Goal: Task Accomplishment & Management: Manage account settings

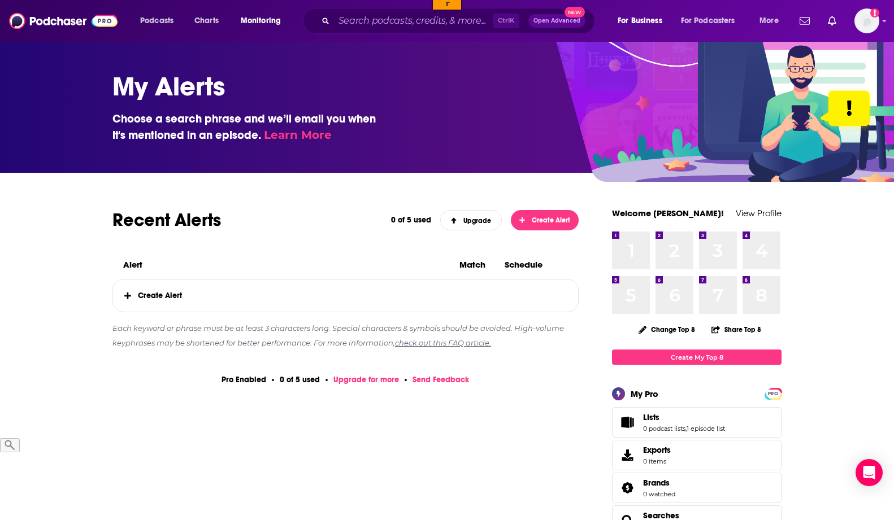
click at [0, 0] on span "Create Alert" at bounding box center [0, 0] width 0 height 0
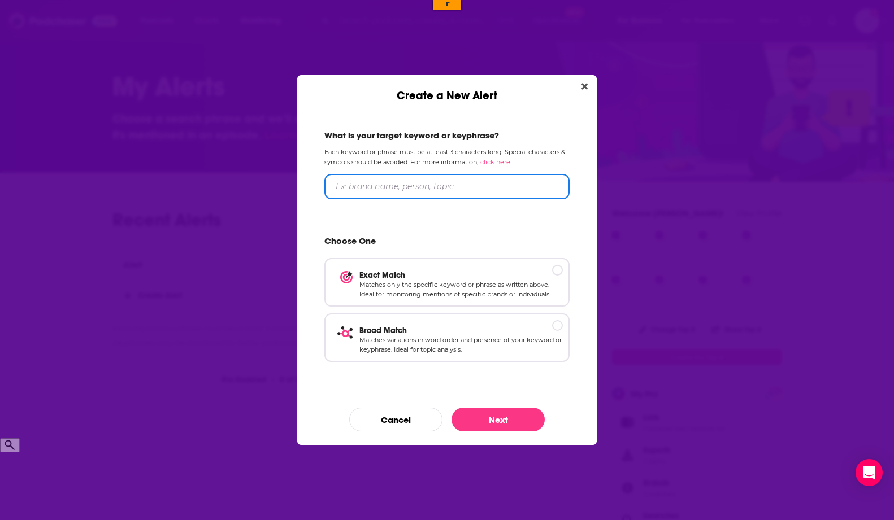
click at [0, 0] on input "Create a New Alert" at bounding box center [0, 0] width 0 height 0
type input "Prime Big Deal Days"
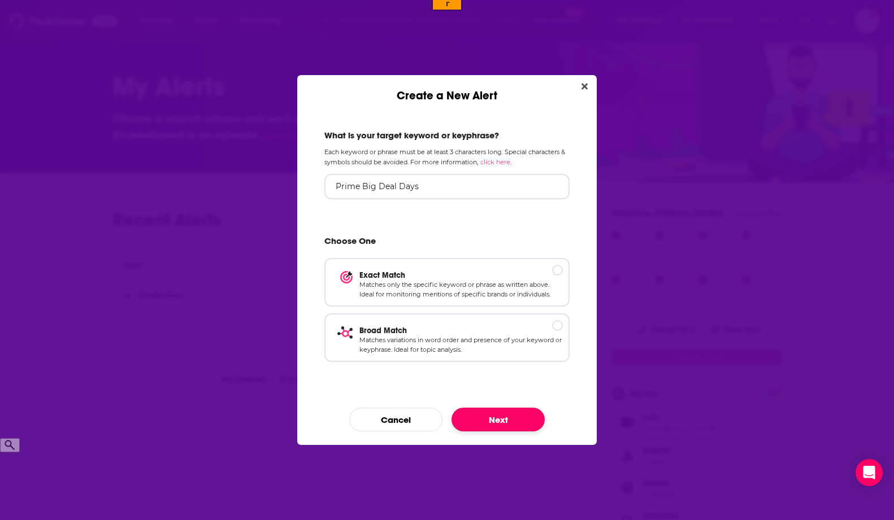
click at [518, 422] on button "Next" at bounding box center [498, 420] width 93 height 24
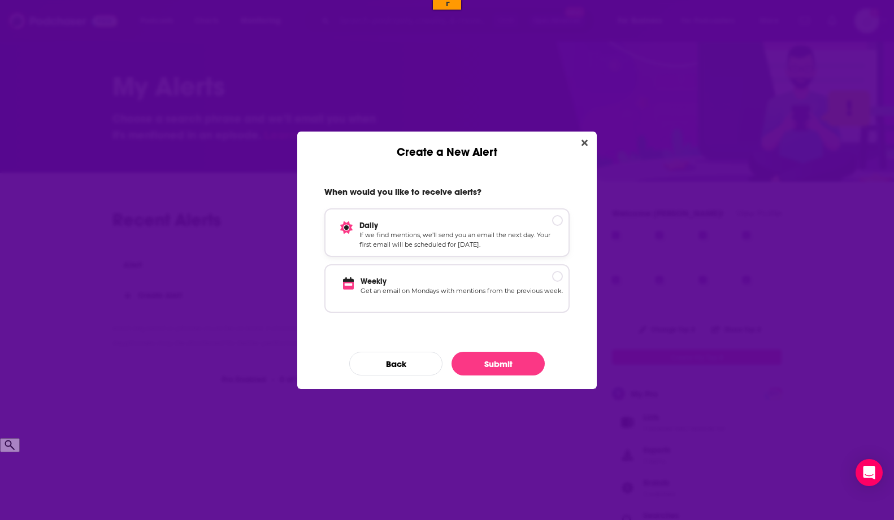
click at [554, 223] on p "Daily" at bounding box center [460, 226] width 203 height 10
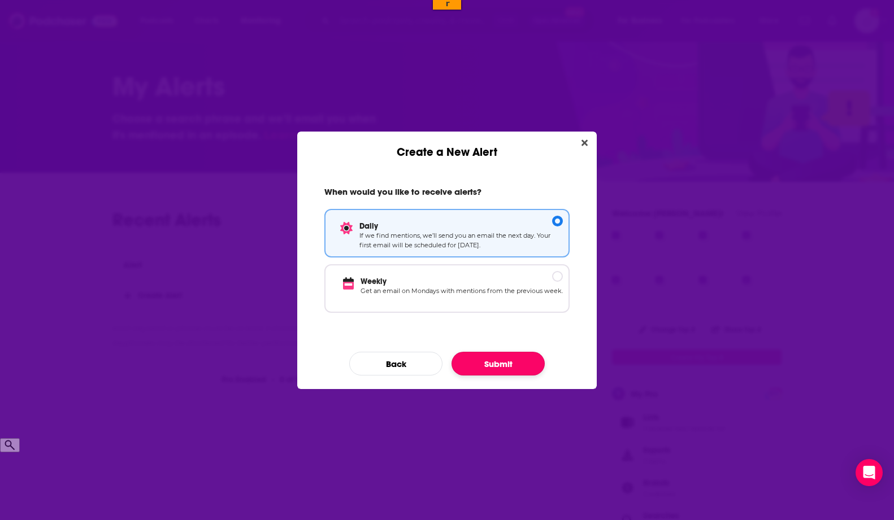
click at [506, 371] on button "Submit" at bounding box center [498, 364] width 93 height 24
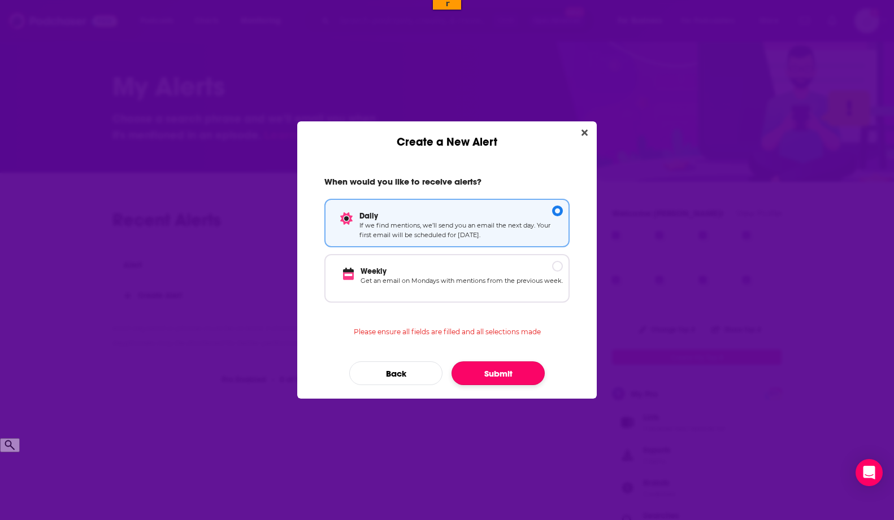
click at [506, 366] on button "Submit" at bounding box center [498, 374] width 93 height 24
click at [506, 377] on button "Submit" at bounding box center [498, 374] width 93 height 24
click at [510, 219] on p "Daily" at bounding box center [460, 216] width 203 height 10
click at [557, 212] on p "Daily" at bounding box center [460, 216] width 203 height 10
click at [479, 384] on button "Submit" at bounding box center [498, 374] width 93 height 24
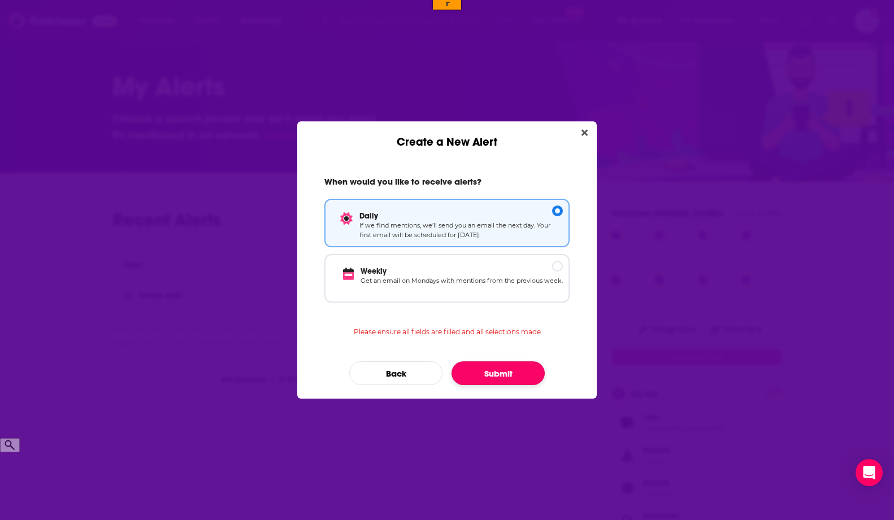
click at [487, 376] on button "Submit" at bounding box center [498, 374] width 93 height 24
click at [0, 0] on button "Back" at bounding box center [0, 0] width 0 height 0
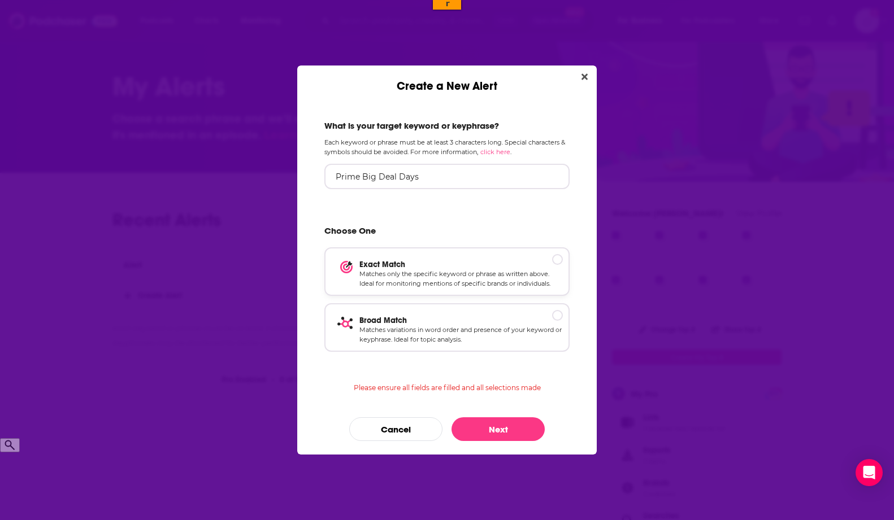
click at [554, 264] on p "Exact Match" at bounding box center [460, 265] width 203 height 10
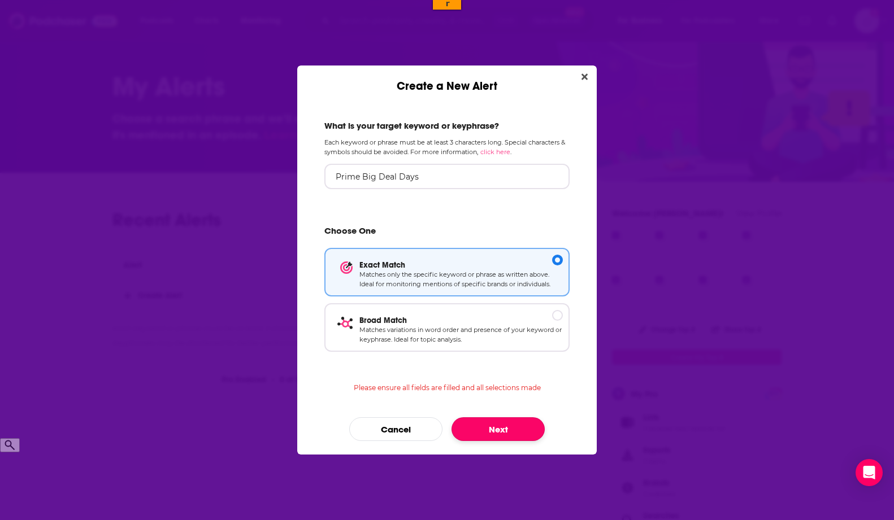
click at [506, 430] on button "Next" at bounding box center [498, 430] width 93 height 24
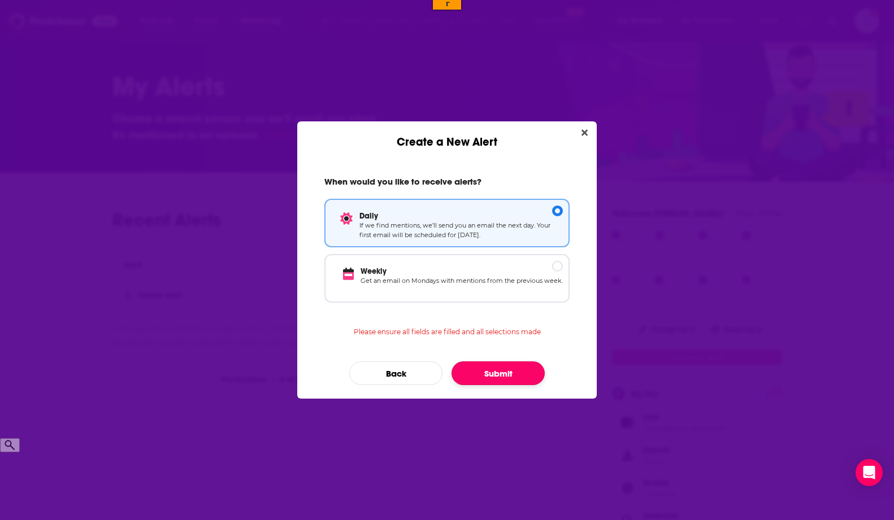
click at [508, 376] on button "Submit" at bounding box center [498, 374] width 93 height 24
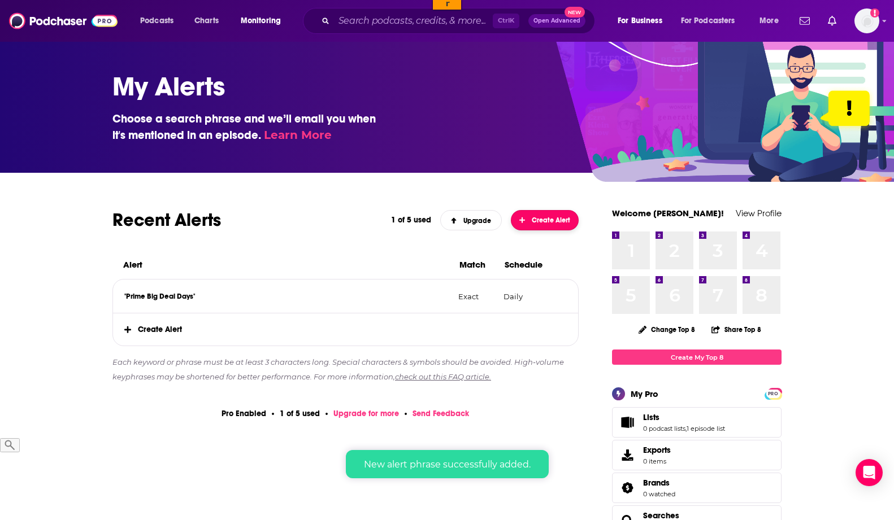
click at [552, 222] on span "Create Alert" at bounding box center [544, 220] width 51 height 8
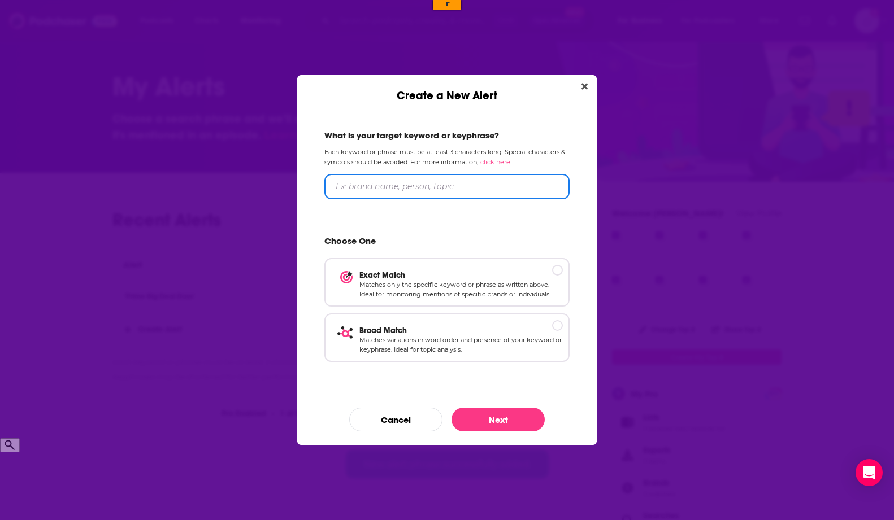
click at [0, 0] on input "Create a New Alert" at bounding box center [0, 0] width 0 height 0
type input "Fall Prime Day"
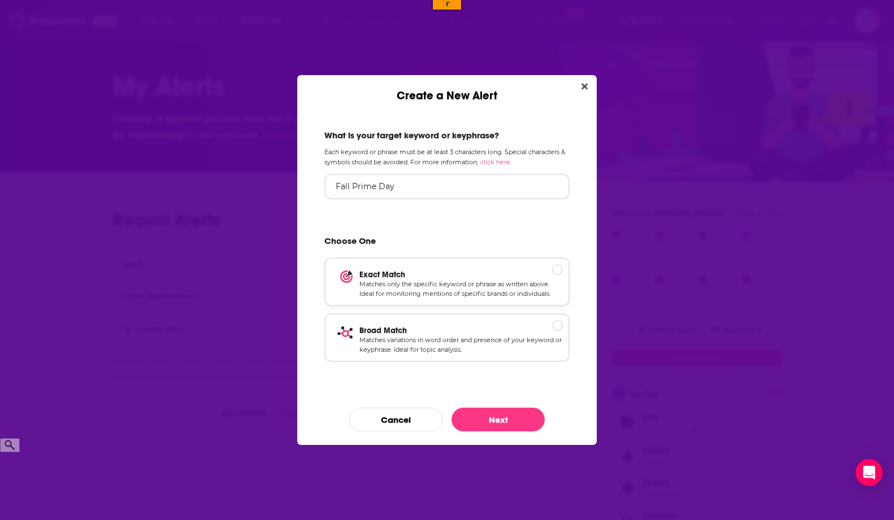
click at [462, 271] on p "Exact Match" at bounding box center [460, 275] width 203 height 10
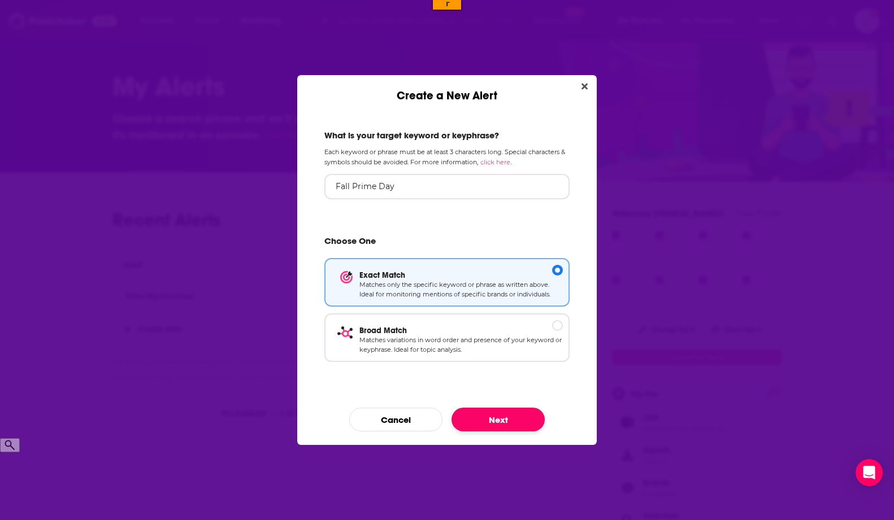
click at [518, 426] on button "Next" at bounding box center [498, 420] width 93 height 24
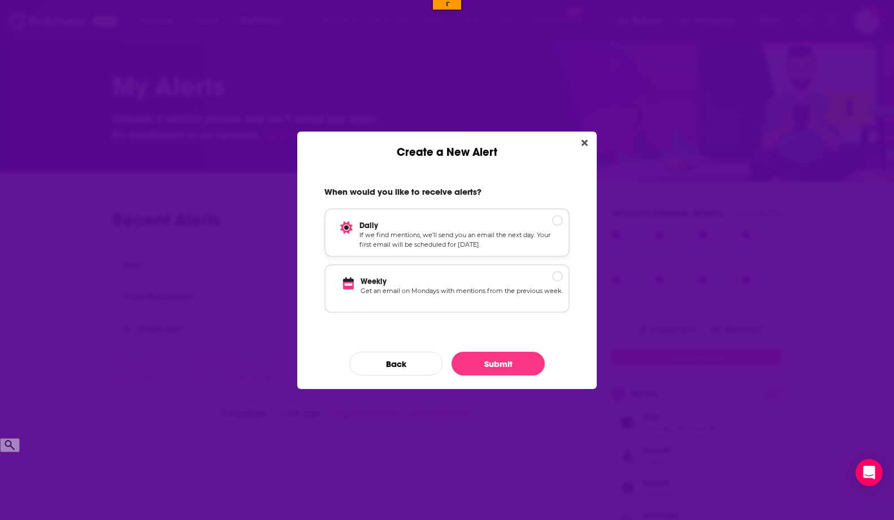
click at [0, 0] on p "If we find mentions, we’ll send you an email the next day. Your first email wil…" at bounding box center [0, 0] width 0 height 0
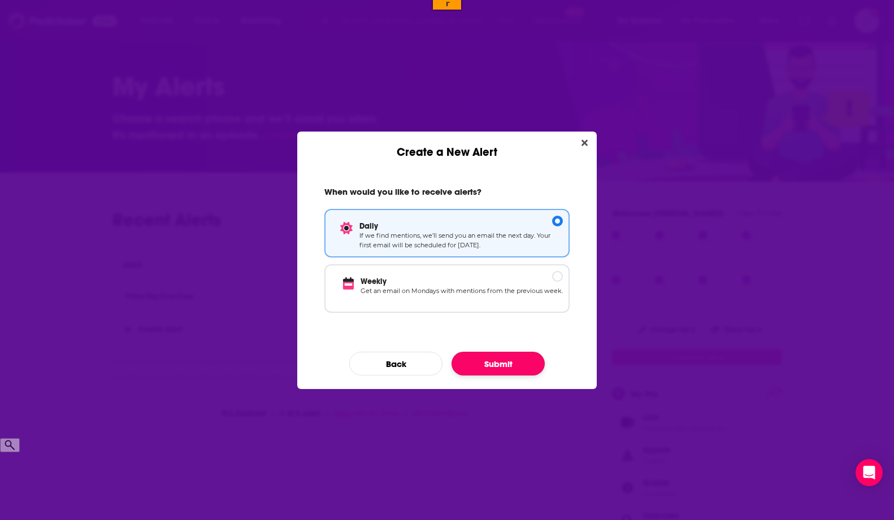
click at [500, 353] on button "Submit" at bounding box center [498, 364] width 93 height 24
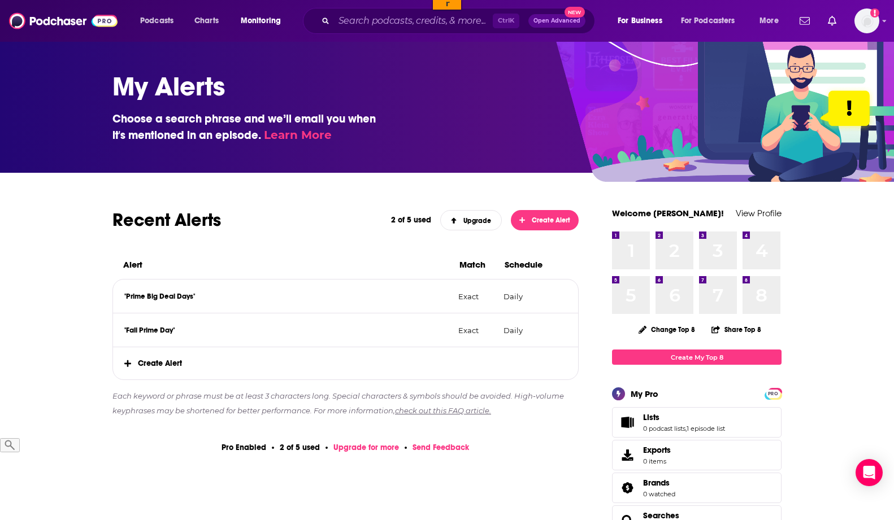
click at [540, 219] on span "Create Alert" at bounding box center [544, 220] width 51 height 8
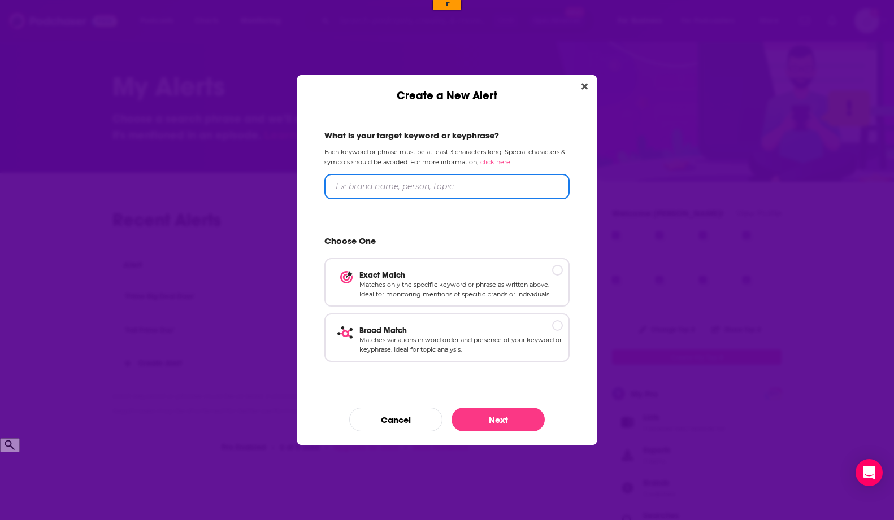
click at [472, 186] on input "Create a New Alert" at bounding box center [446, 186] width 245 height 25
type input "Prime Day 2.0"
click at [551, 285] on p "Matches only the specific keyword or phrase as written above. Ideal for monitor…" at bounding box center [460, 290] width 203 height 20
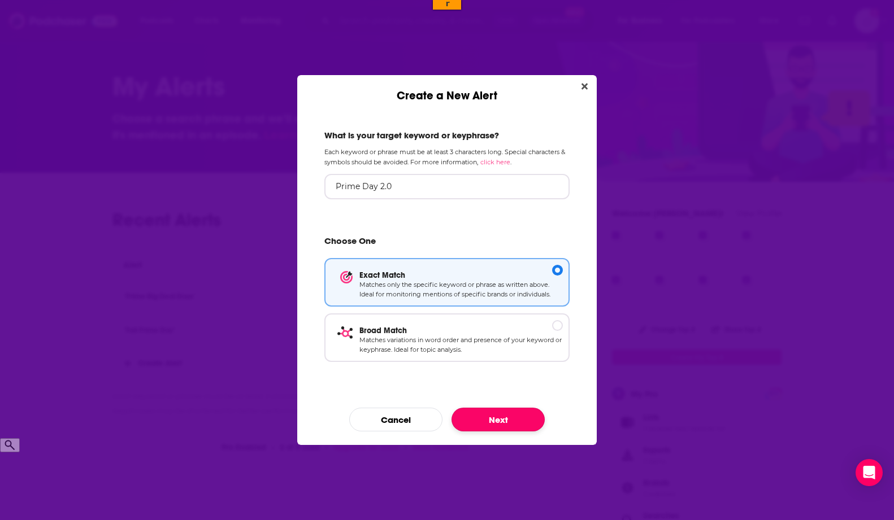
click at [522, 423] on button "Next" at bounding box center [498, 420] width 93 height 24
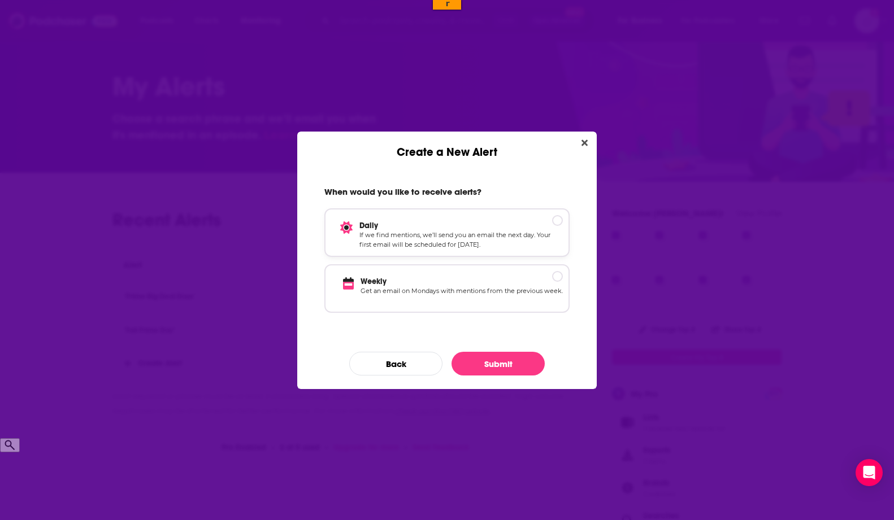
click at [484, 243] on p "If we find mentions, we’ll send you an email the next day. Your first email wil…" at bounding box center [460, 241] width 203 height 20
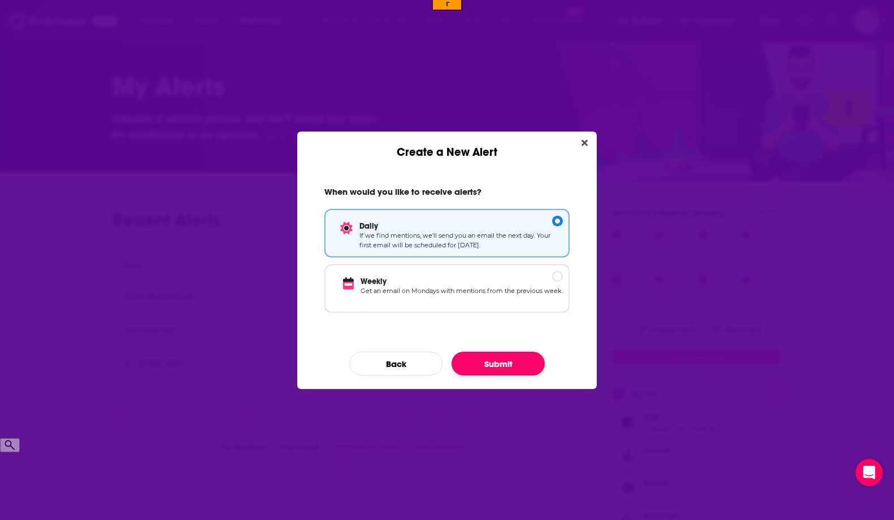
click at [523, 359] on button "Submit" at bounding box center [498, 364] width 93 height 24
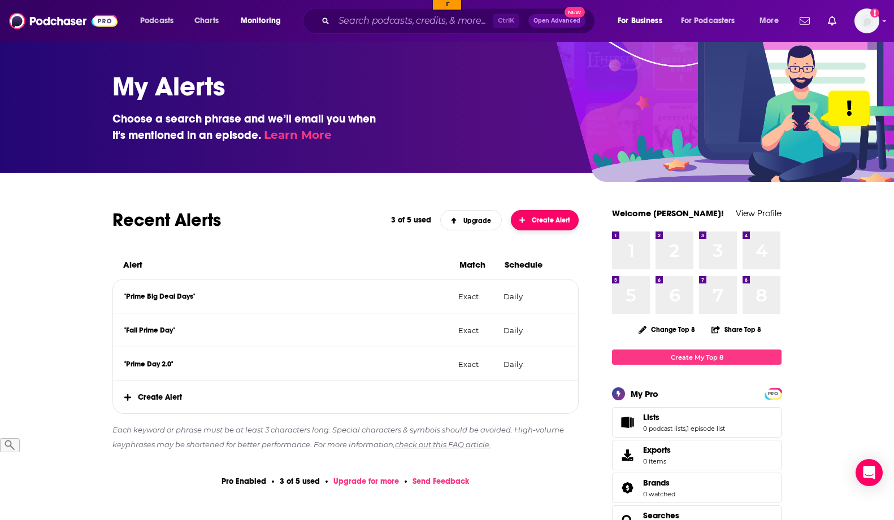
click at [547, 219] on span "Create Alert" at bounding box center [544, 220] width 51 height 8
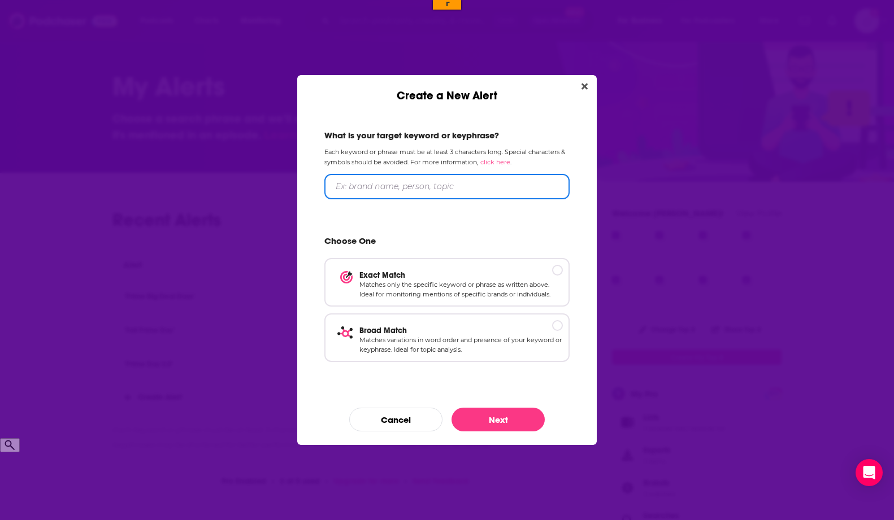
click at [391, 181] on input "Create a New Alert" at bounding box center [446, 186] width 245 height 25
type input "Fall Prime Event"
click at [554, 270] on div "Create a New Alert" at bounding box center [557, 269] width 11 height 11
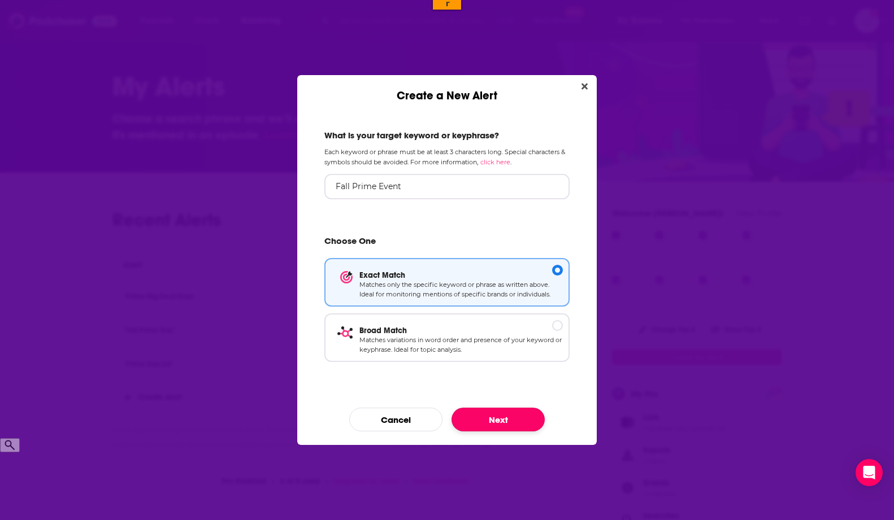
click at [510, 422] on button "Next" at bounding box center [498, 420] width 93 height 24
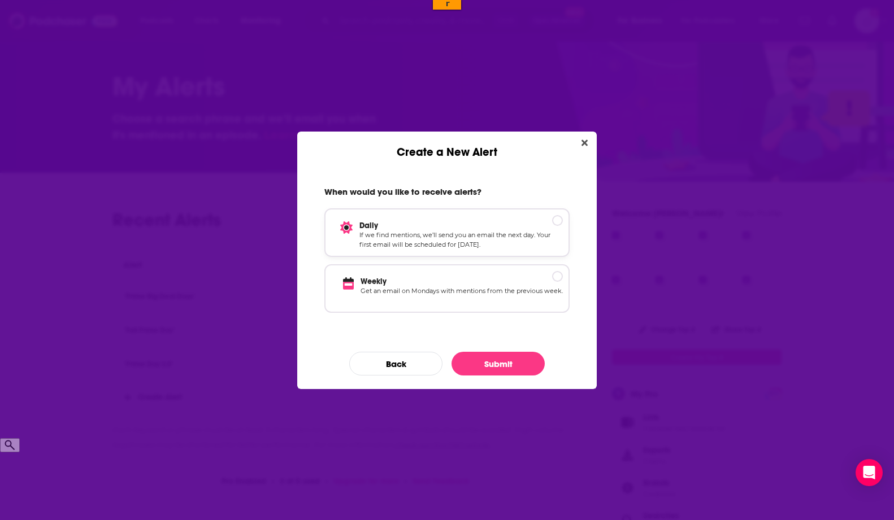
click at [456, 218] on div "Daily If we find mentions, we’ll send you an email the next day. Your first ema…" at bounding box center [446, 233] width 245 height 49
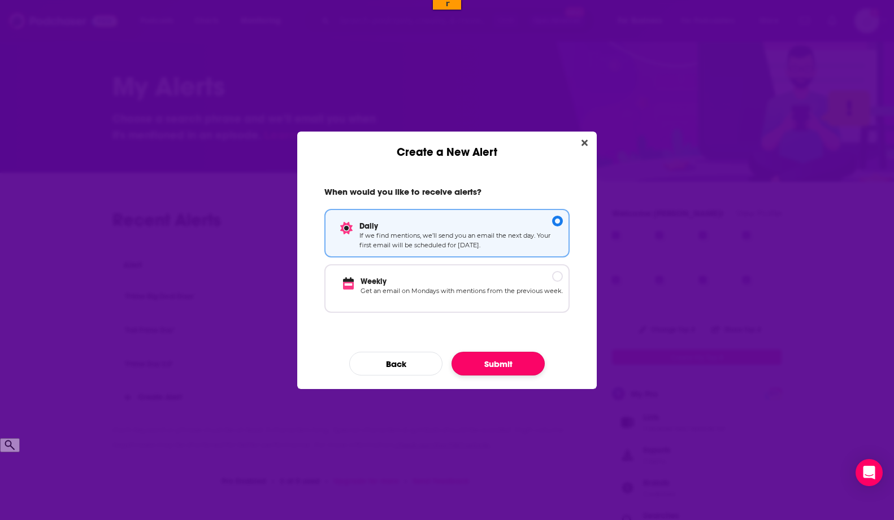
click at [517, 357] on button "Submit" at bounding box center [498, 364] width 93 height 24
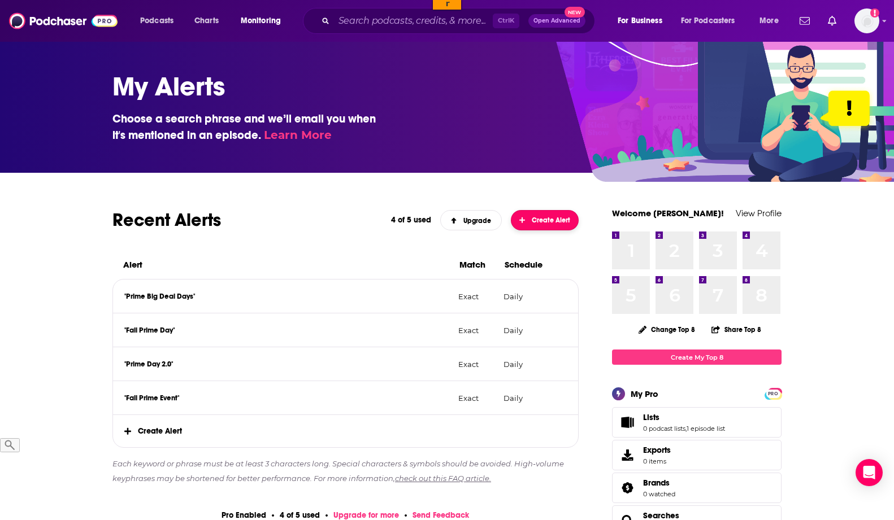
click at [555, 219] on span "Create Alert" at bounding box center [544, 220] width 51 height 8
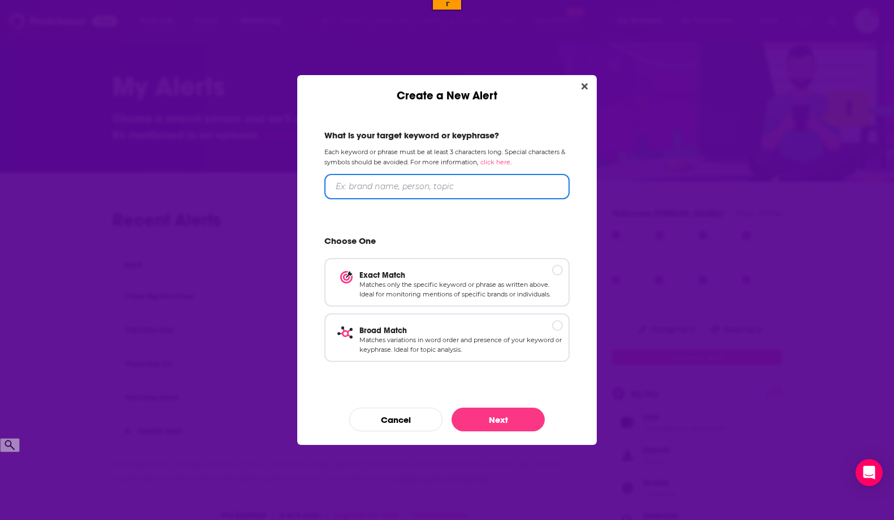
click at [437, 185] on input "Create a New Alert" at bounding box center [446, 186] width 245 height 25
type input "Amazon Holiday Shopping"
click at [542, 335] on p "Broad Match" at bounding box center [460, 331] width 203 height 10
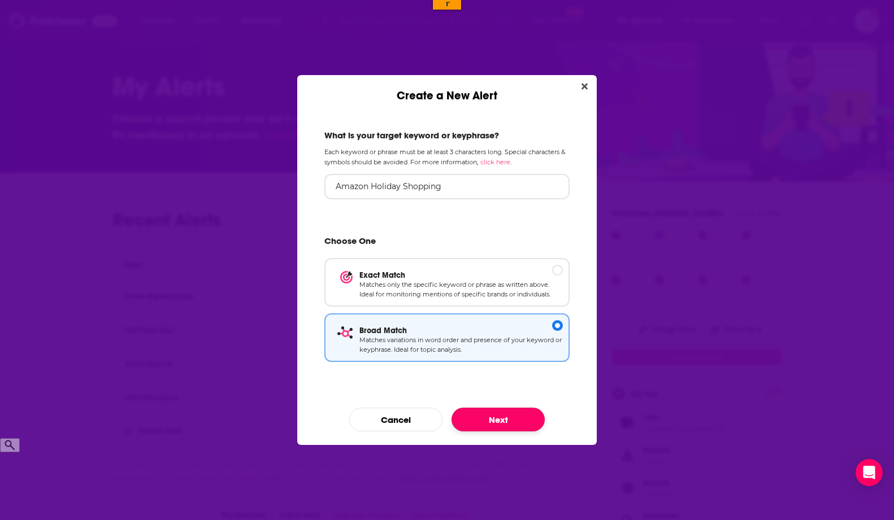
click at [493, 417] on button "Next" at bounding box center [498, 420] width 93 height 24
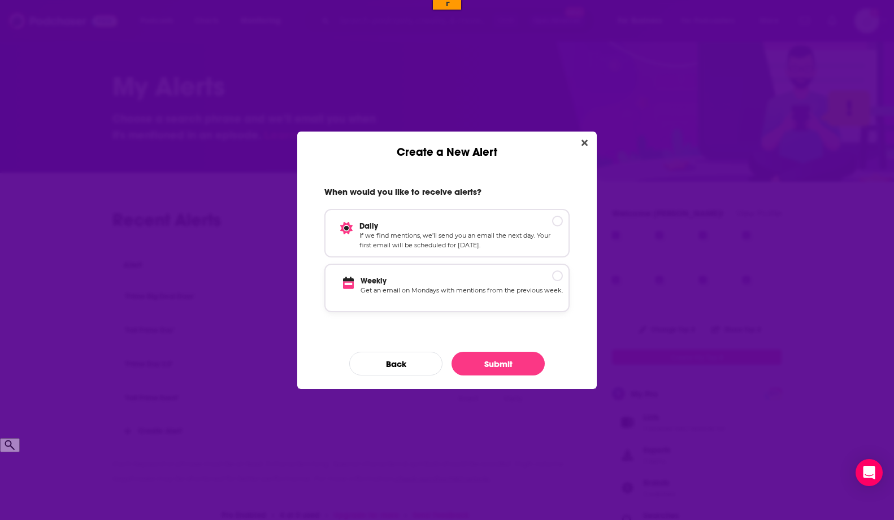
click at [454, 289] on p "Get an email on Mondays with mentions from the previous week." at bounding box center [462, 296] width 202 height 20
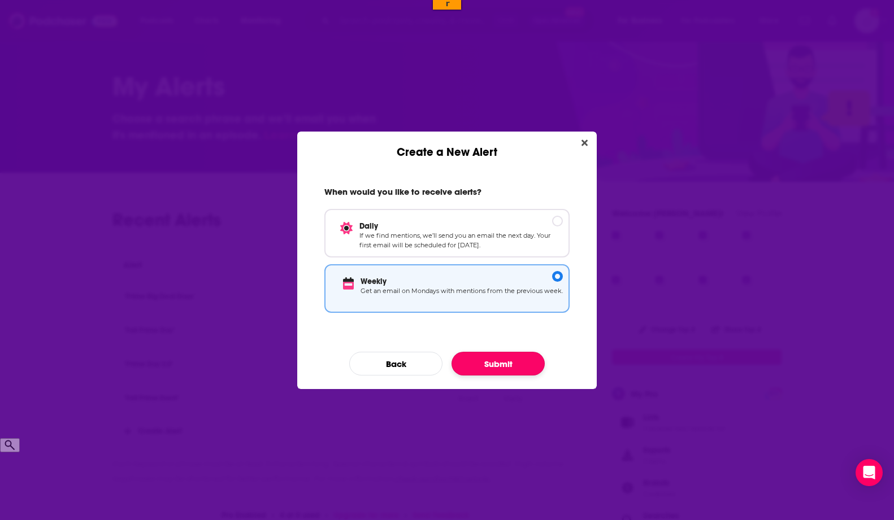
click at [494, 357] on button "Submit" at bounding box center [498, 364] width 93 height 24
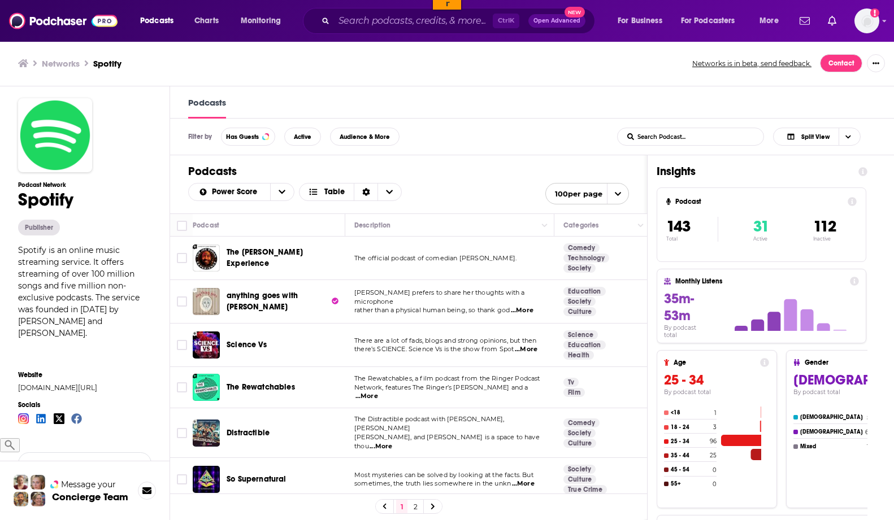
click at [388, 258] on span "The official podcast of comedian [PERSON_NAME]." at bounding box center [435, 258] width 162 height 8
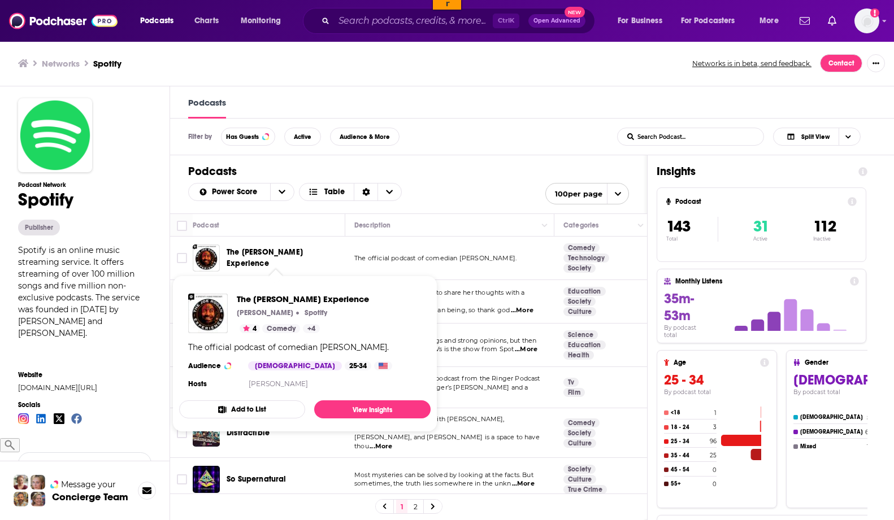
click at [271, 257] on span "The [PERSON_NAME] Experience" at bounding box center [265, 258] width 76 height 21
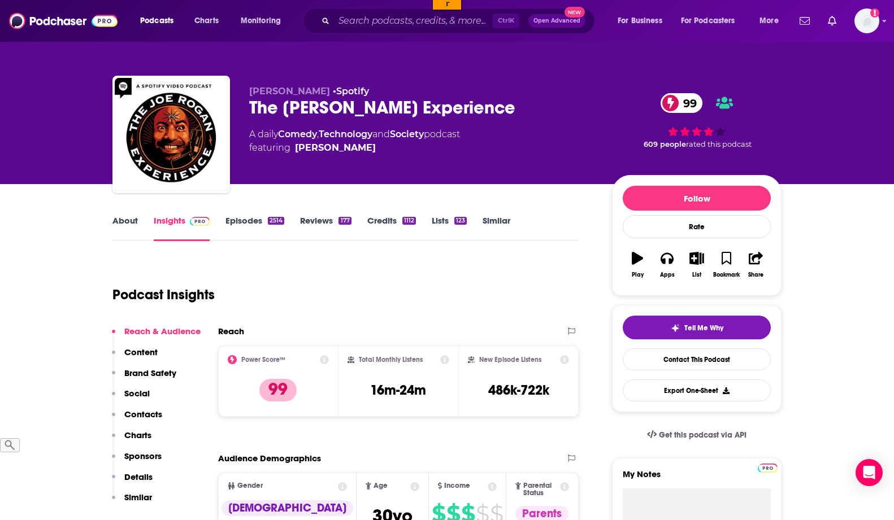
click at [245, 222] on link "Episodes 2514" at bounding box center [254, 228] width 59 height 26
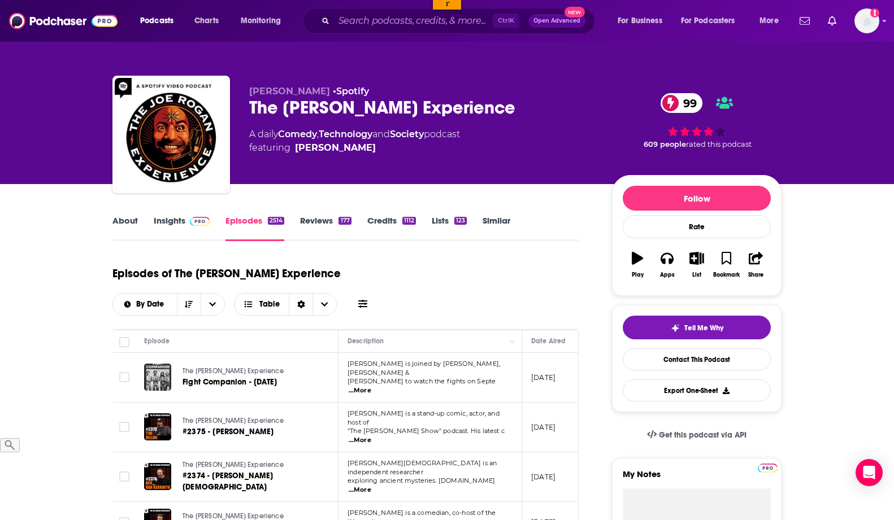
click at [367, 300] on icon at bounding box center [362, 304] width 9 height 8
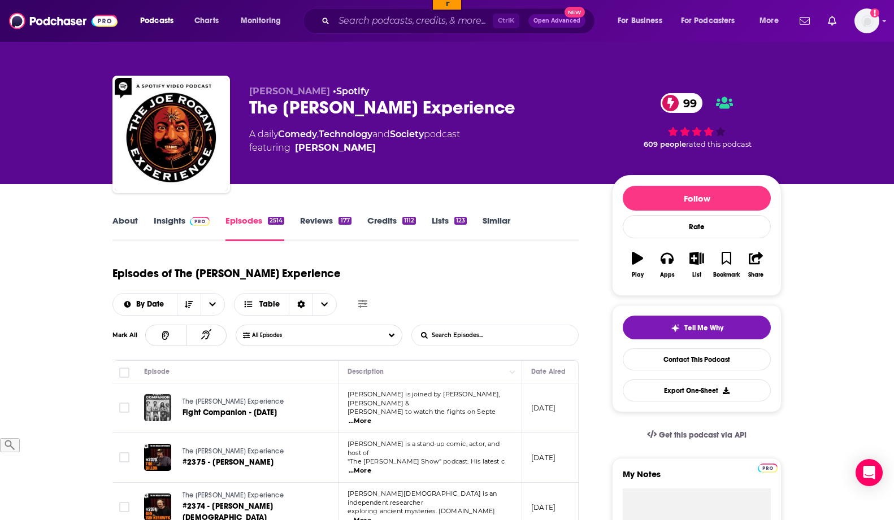
click at [494, 326] on input "List Search Input" at bounding box center [471, 336] width 118 height 20
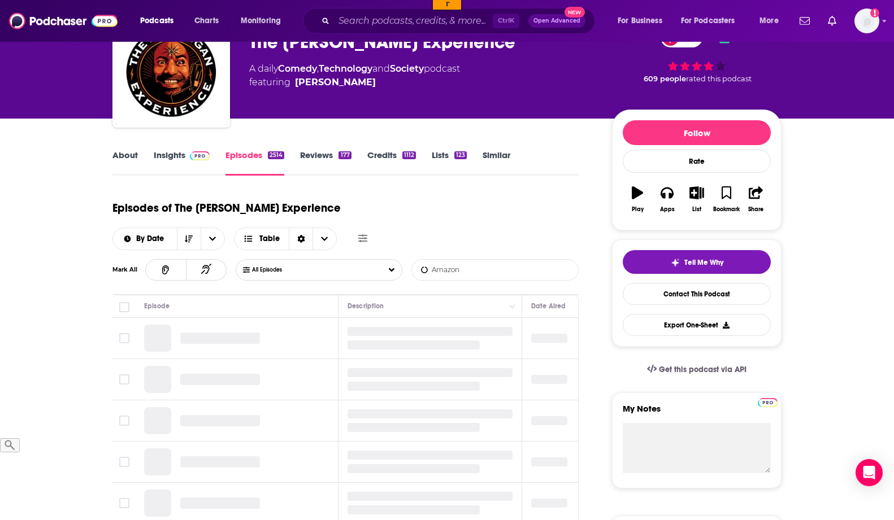
scroll to position [115, 0]
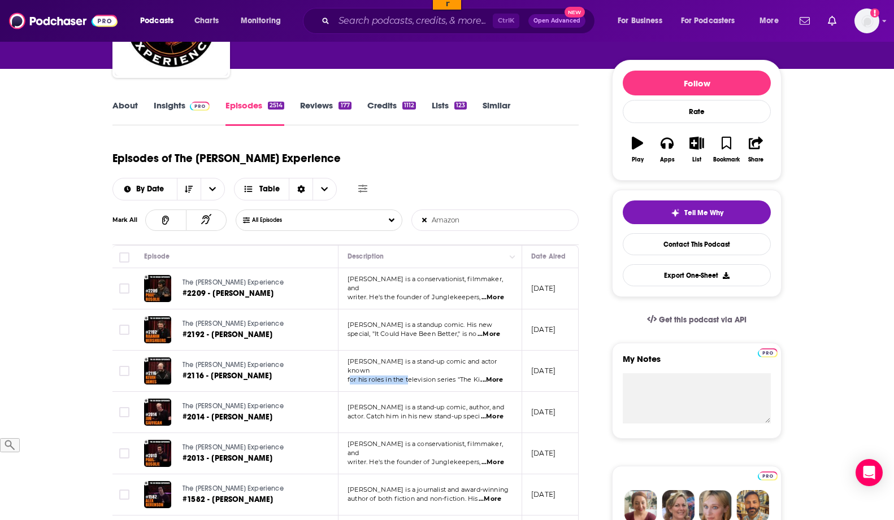
drag, startPoint x: 410, startPoint y: 357, endPoint x: 350, endPoint y: 357, distance: 60.5
click at [350, 357] on td "[PERSON_NAME] is a stand-up comic and actor known for his roles in the televisi…" at bounding box center [431, 371] width 184 height 41
click at [393, 293] on p "writer. He's the founder of Junglekeepers, ...More" at bounding box center [430, 297] width 164 height 9
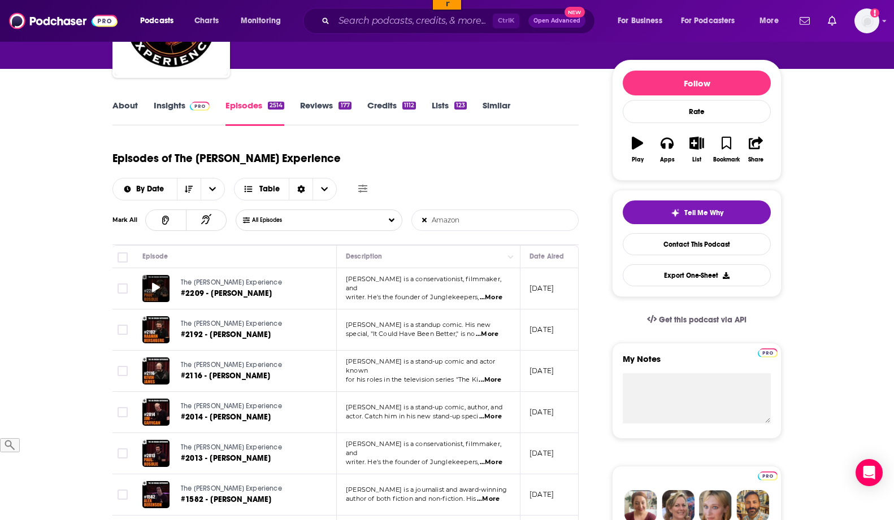
scroll to position [0, 0]
click at [444, 210] on input "Amazon" at bounding box center [471, 220] width 118 height 20
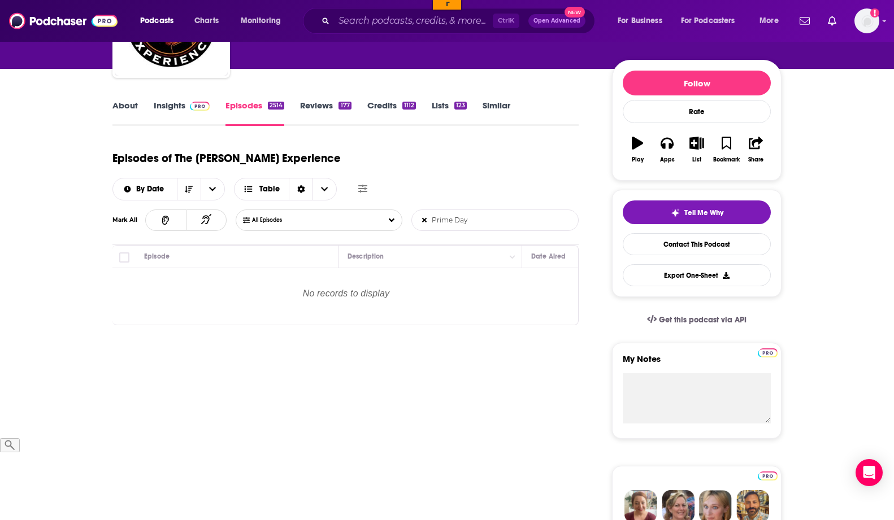
drag, startPoint x: 475, startPoint y: 192, endPoint x: 452, endPoint y: 193, distance: 23.2
click at [452, 210] on input "Prime Day" at bounding box center [471, 220] width 118 height 20
type input "Prime"
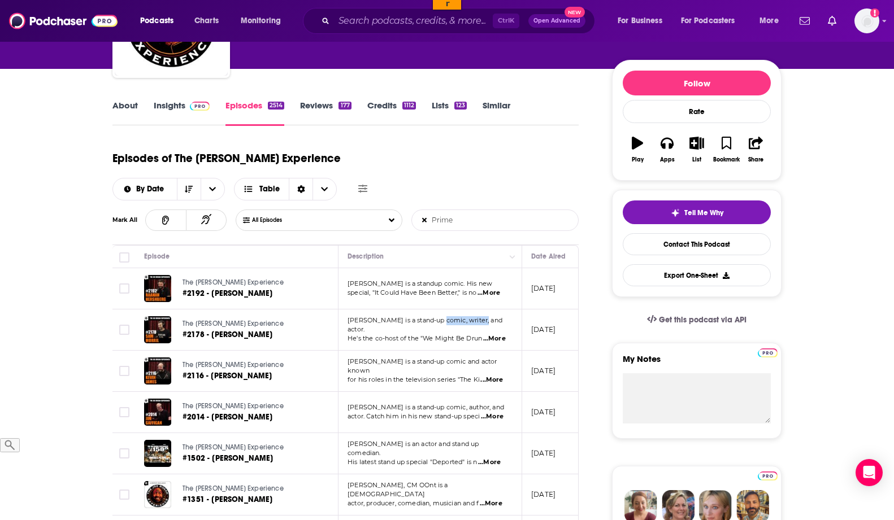
drag, startPoint x: 479, startPoint y: 291, endPoint x: 439, endPoint y: 288, distance: 40.2
click at [439, 310] on td "[PERSON_NAME] is a stand-up comic, writer, and actor. He's the co-host of the "…" at bounding box center [431, 330] width 184 height 41
click at [439, 280] on span "[PERSON_NAME] is a standup comic. His new" at bounding box center [420, 284] width 145 height 8
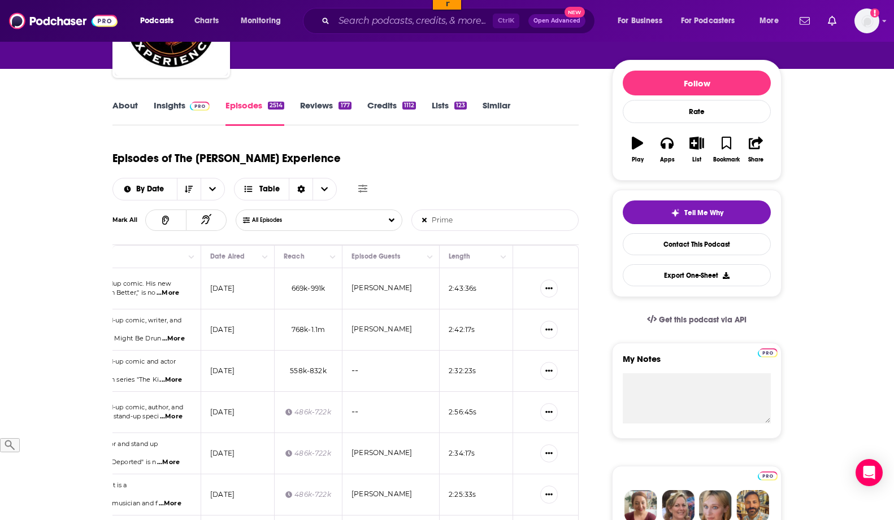
click at [171, 289] on span "...More" at bounding box center [168, 293] width 23 height 9
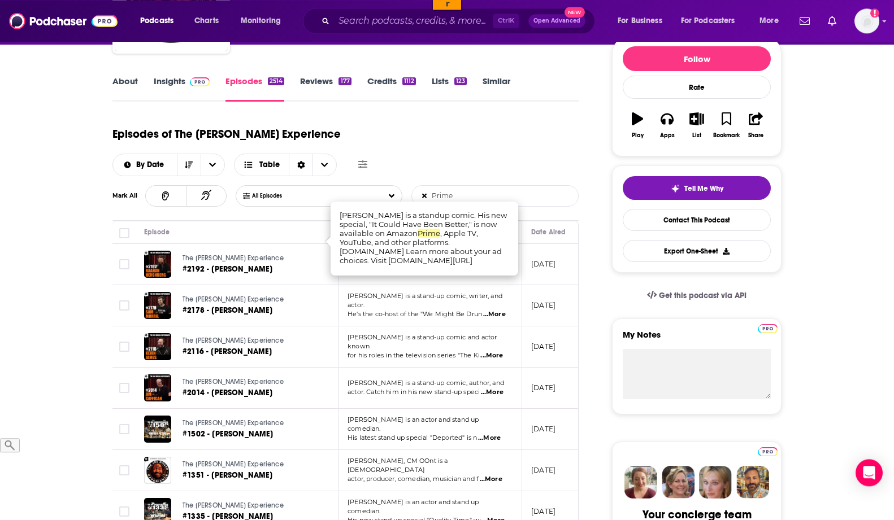
scroll to position [144, 0]
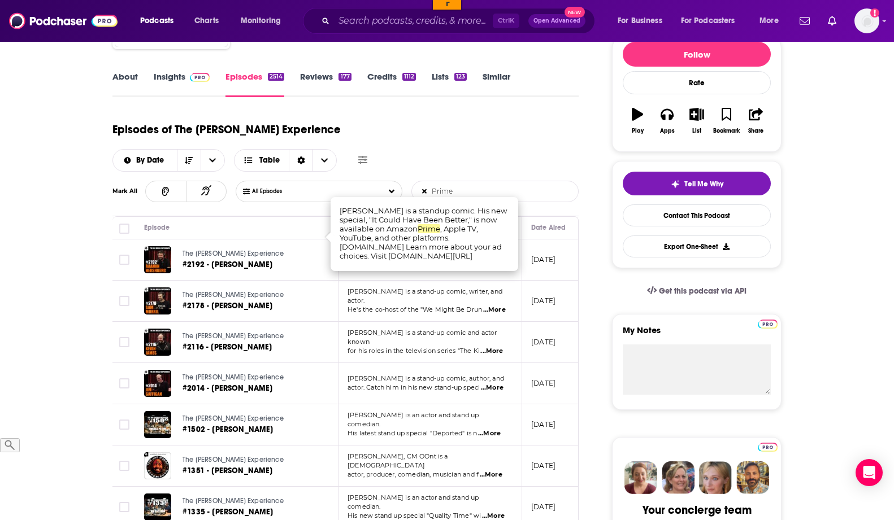
click at [498, 384] on span "...More" at bounding box center [492, 388] width 23 height 9
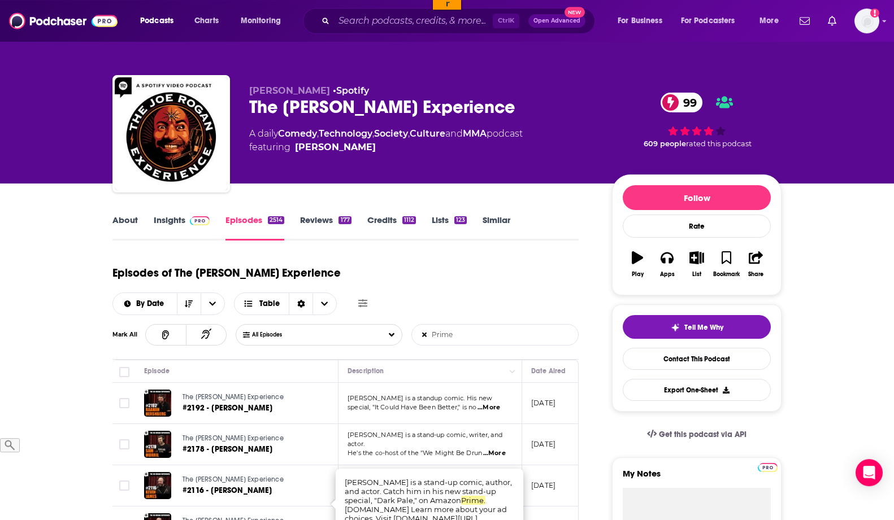
scroll to position [0, 0]
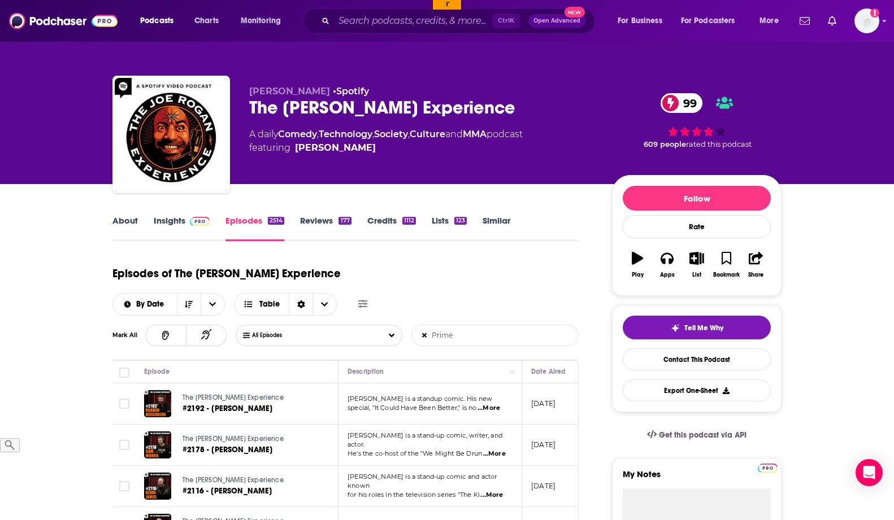
click at [428, 404] on p "special, "It Could Have Been Better," is no ...More" at bounding box center [430, 408] width 164 height 9
